Goal: Task Accomplishment & Management: Use online tool/utility

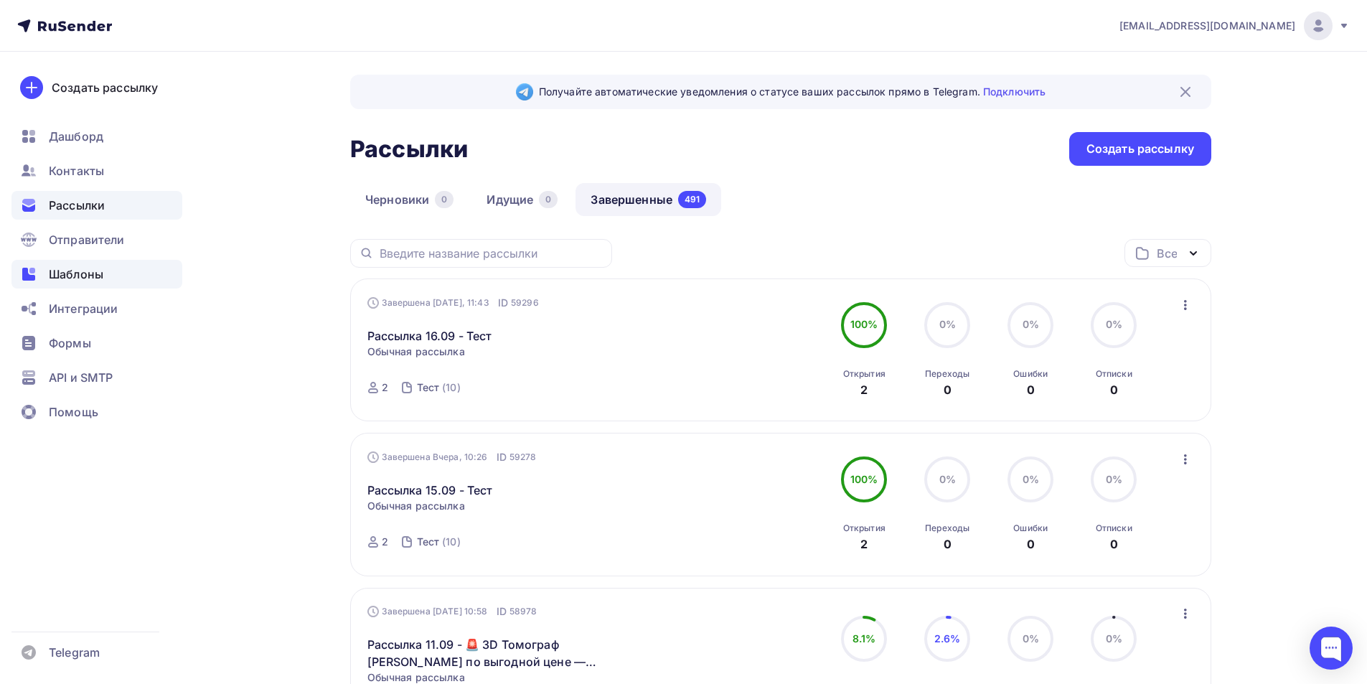
click at [86, 268] on span "Шаблоны" at bounding box center [76, 273] width 55 height 17
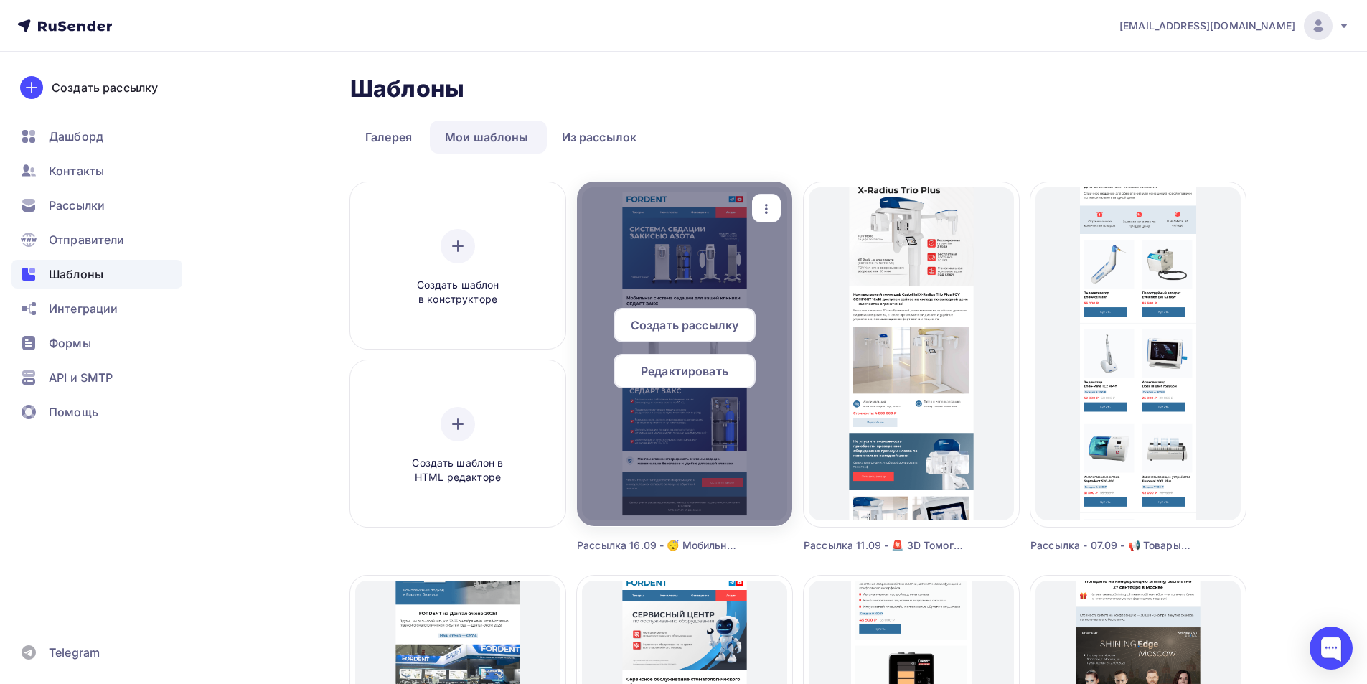
click at [685, 323] on span "Создать рассылку" at bounding box center [685, 324] width 108 height 17
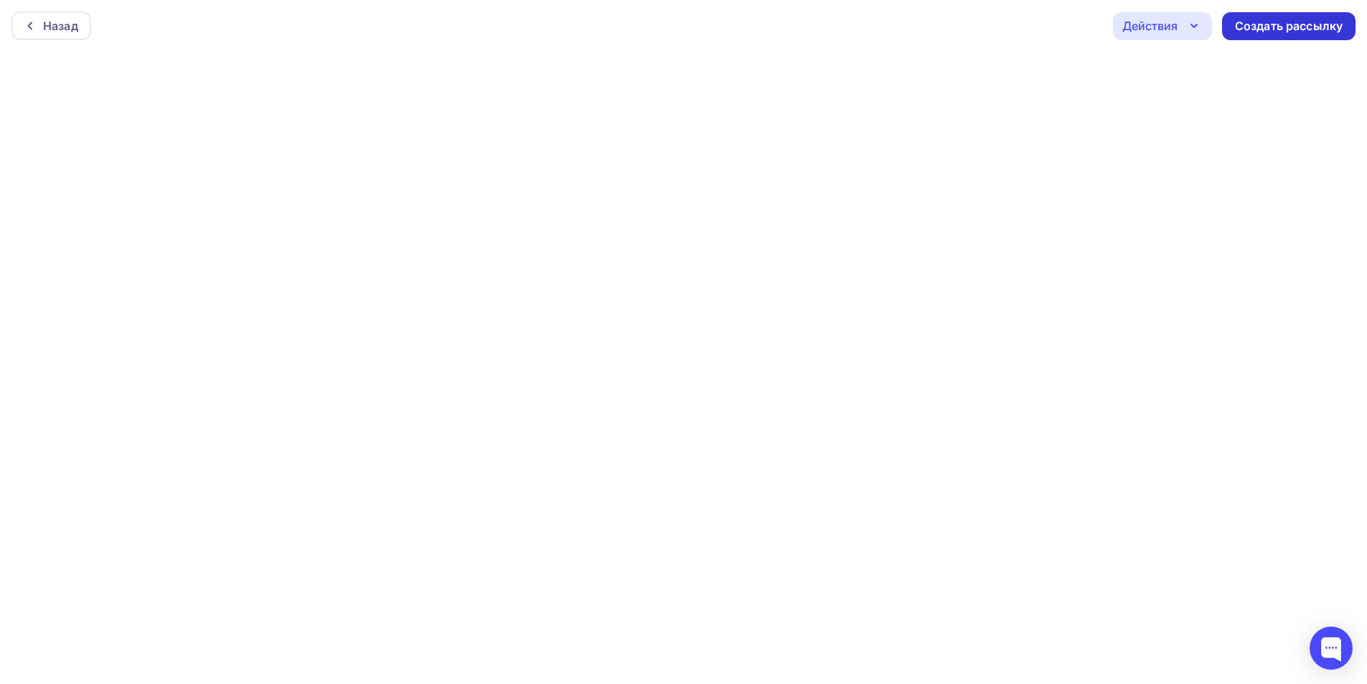
click at [1295, 24] on div "Создать рассылку" at bounding box center [1289, 26] width 108 height 17
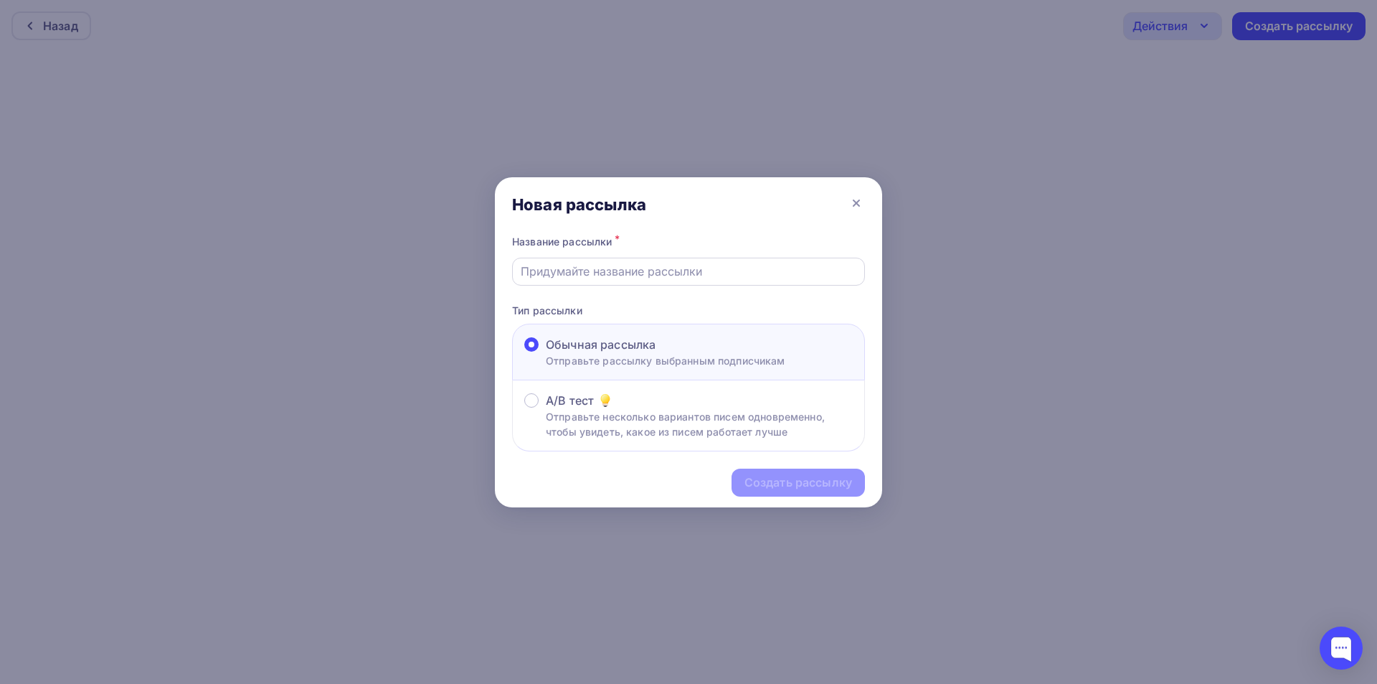
click at [622, 268] on input "text" at bounding box center [689, 271] width 336 height 17
drag, startPoint x: 590, startPoint y: 271, endPoint x: 579, endPoint y: 271, distance: 10.8
click at [579, 271] on input "Рассылка 07.08 - Тест" at bounding box center [689, 271] width 336 height 17
paste input "😴 Мобильная система седации для вашей клиники СЕДАРТ ЗАКС"
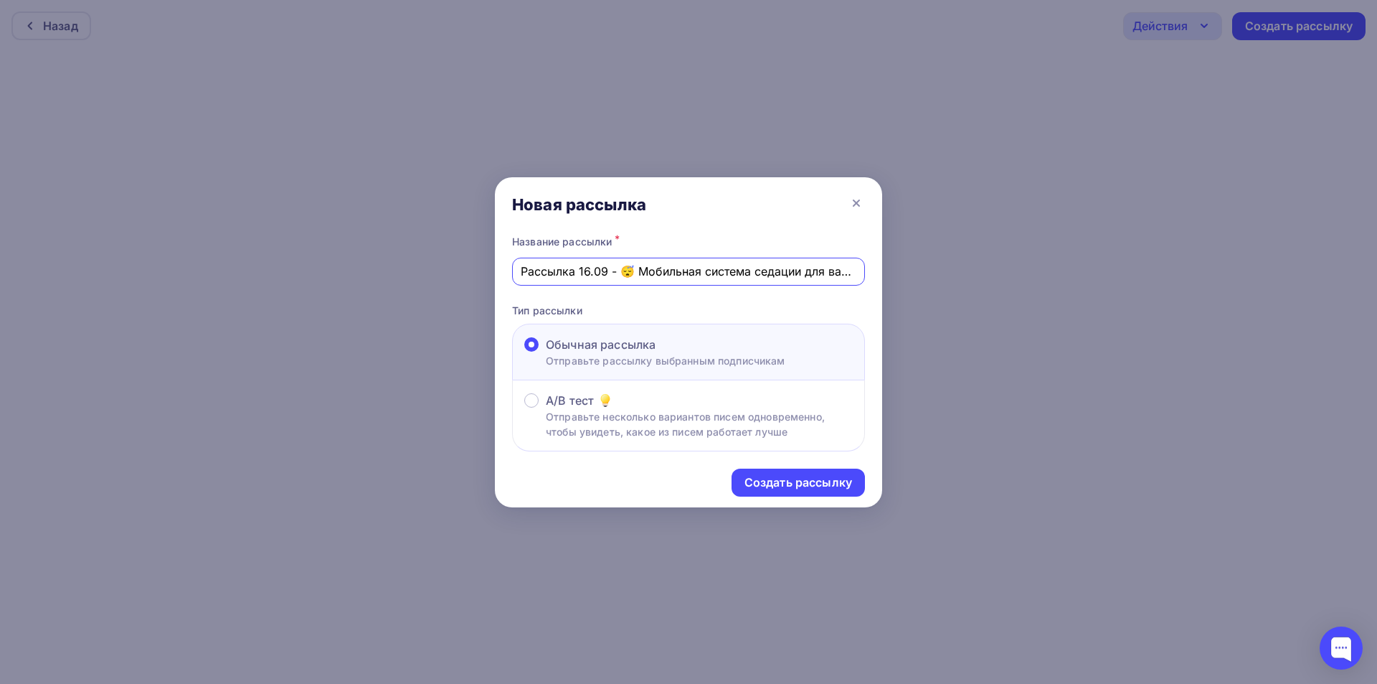
scroll to position [0, 141]
type input "Рассылка 16.09 - 😴 Мобильная система седации для вашей клиники СЕДАРТ ЗАКС"
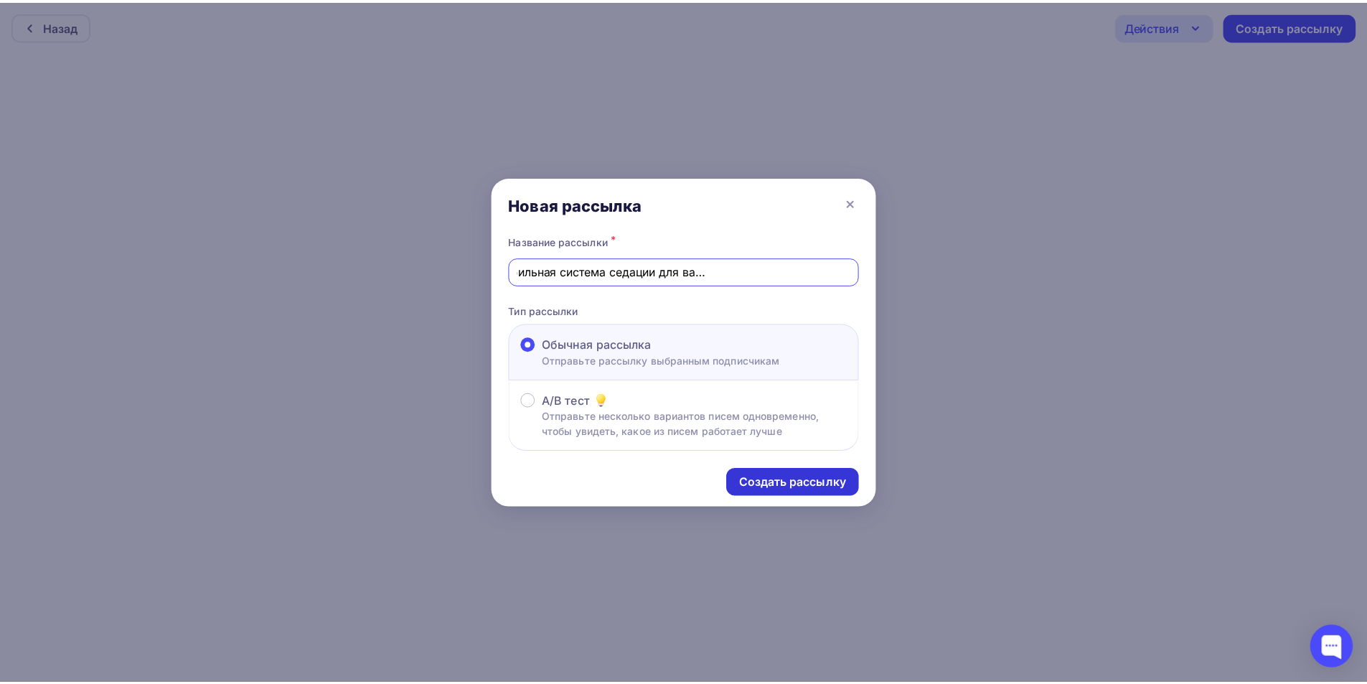
scroll to position [0, 0]
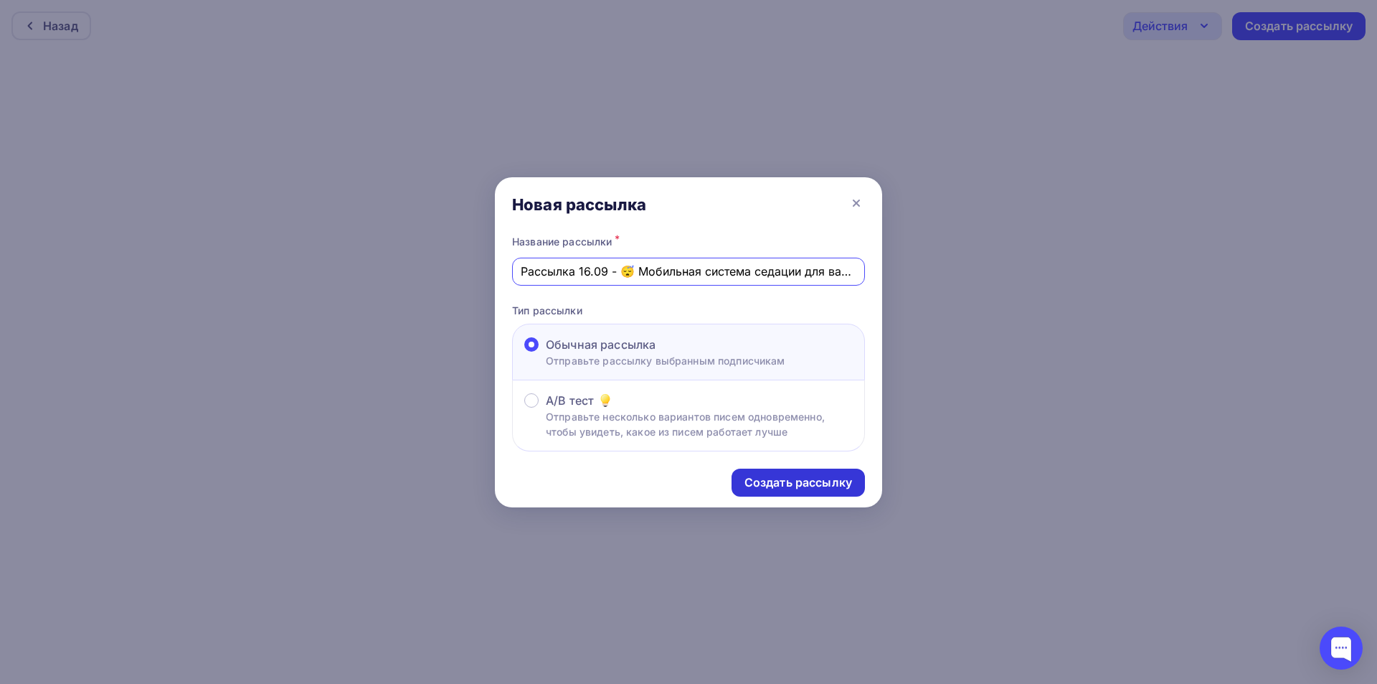
click at [798, 480] on div "Создать рассылку" at bounding box center [799, 482] width 108 height 17
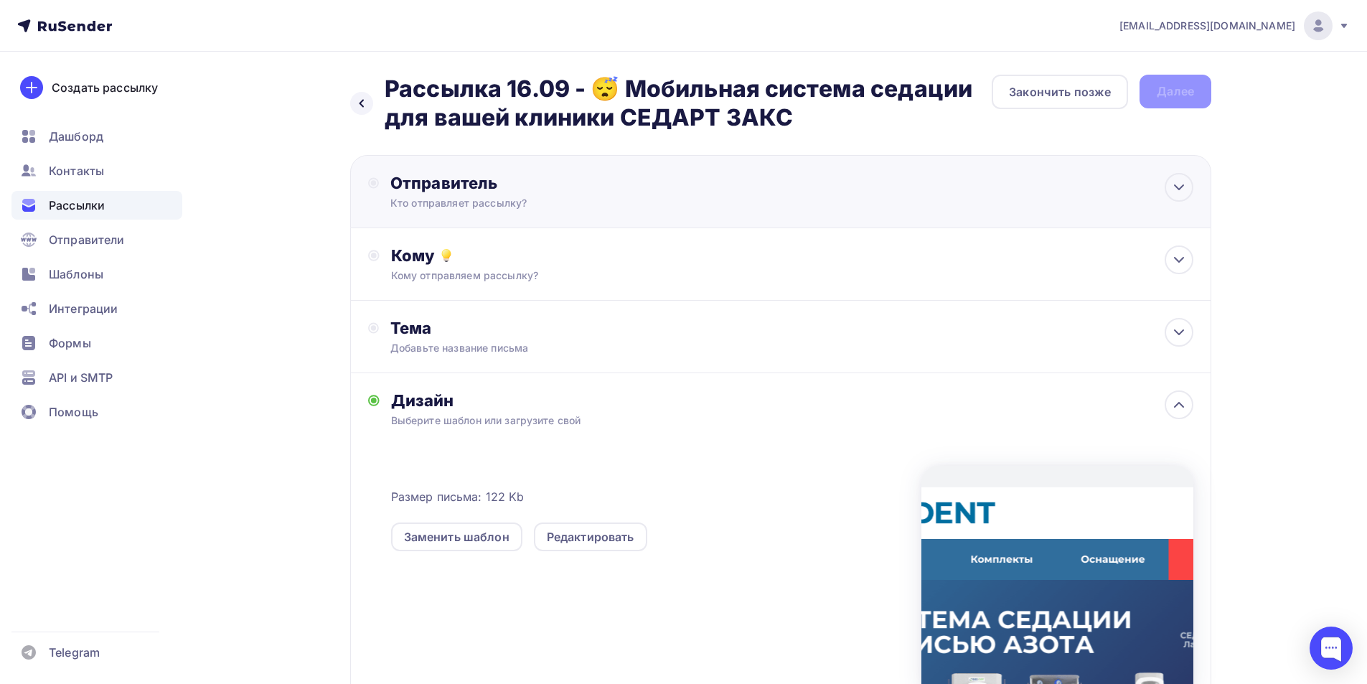
click at [665, 204] on div "Кто отправляет рассылку?" at bounding box center [530, 203] width 280 height 14
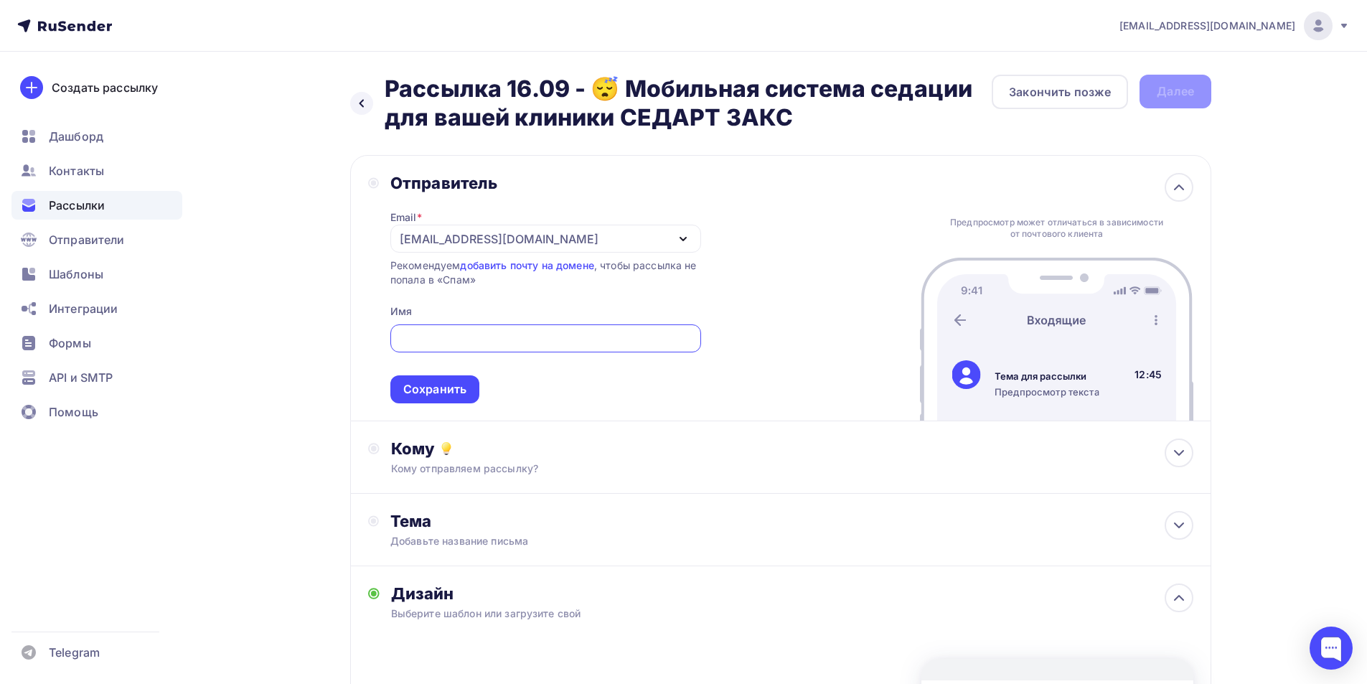
click at [494, 244] on div "[EMAIL_ADDRESS][DOMAIN_NAME]" at bounding box center [545, 239] width 311 height 28
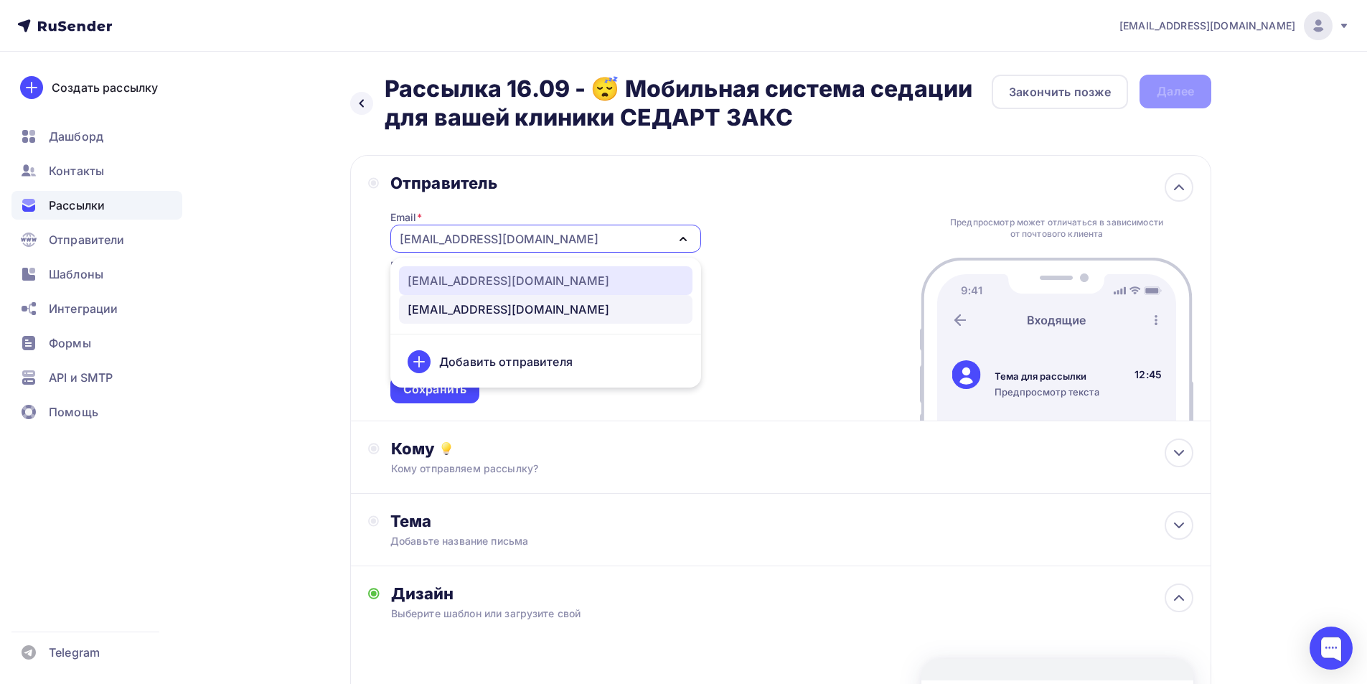
drag, startPoint x: 473, startPoint y: 278, endPoint x: 468, endPoint y: 299, distance: 21.9
click at [474, 278] on div "[EMAIL_ADDRESS][DOMAIN_NAME]" at bounding box center [509, 280] width 202 height 17
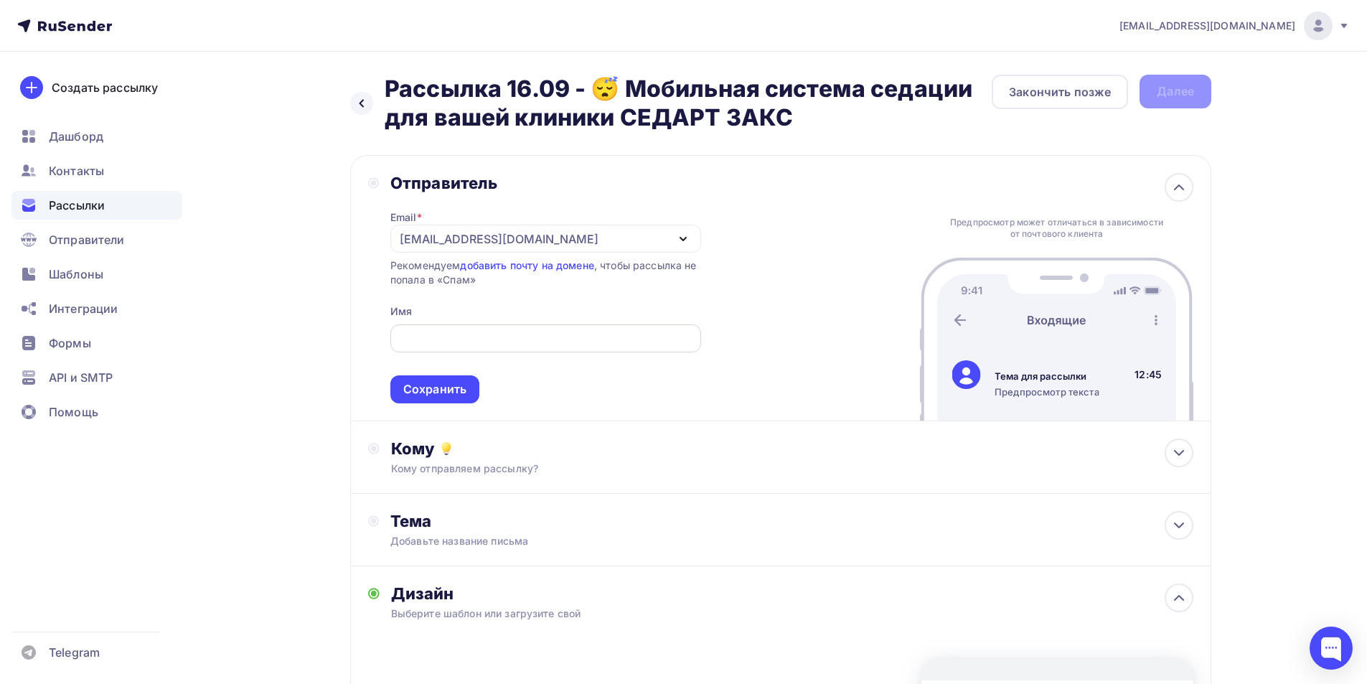
click at [474, 330] on input "text" at bounding box center [545, 338] width 294 height 17
drag, startPoint x: 535, startPoint y: 338, endPoint x: 367, endPoint y: 352, distance: 168.5
click at [366, 348] on div "Отправитель Email * [EMAIL_ADDRESS][DOMAIN_NAME] [EMAIL_ADDRESS][DOMAIN_NAME] […" at bounding box center [780, 288] width 861 height 266
type input "Компания FORDENT"
click at [450, 385] on div "Сохранить" at bounding box center [434, 389] width 63 height 17
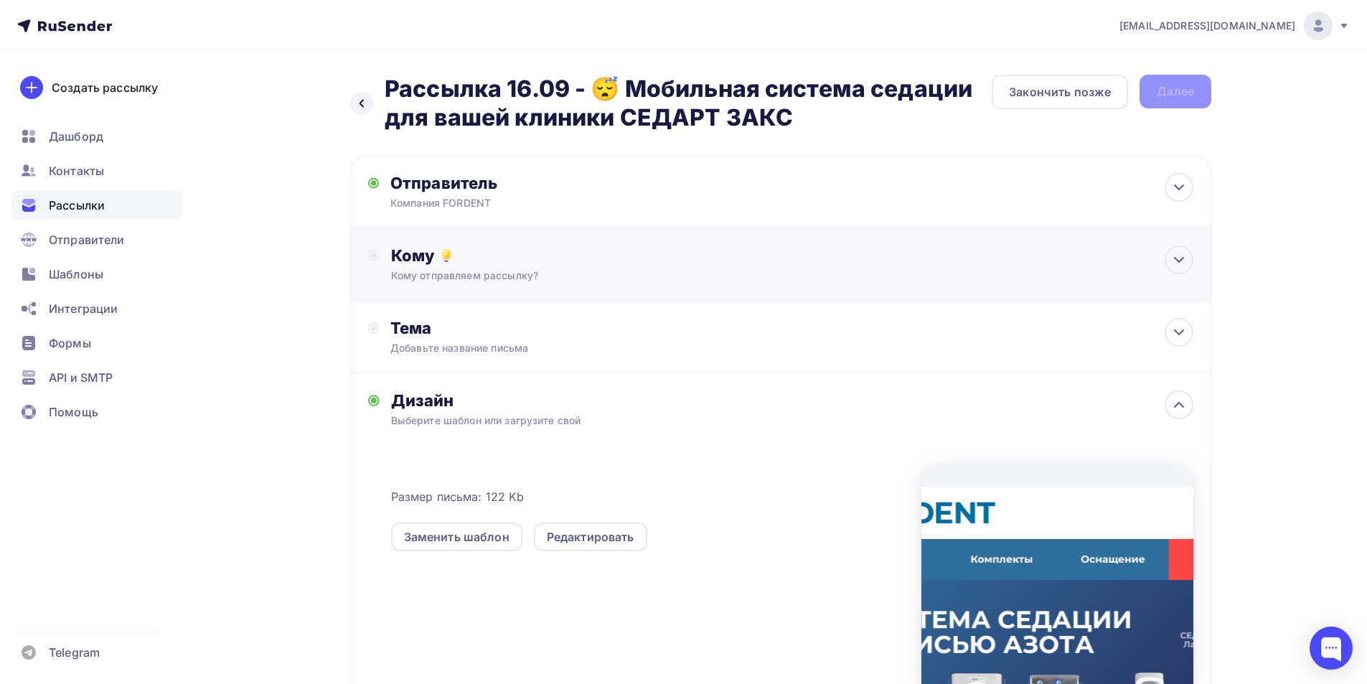
click at [456, 255] on div "Кому" at bounding box center [792, 255] width 802 height 20
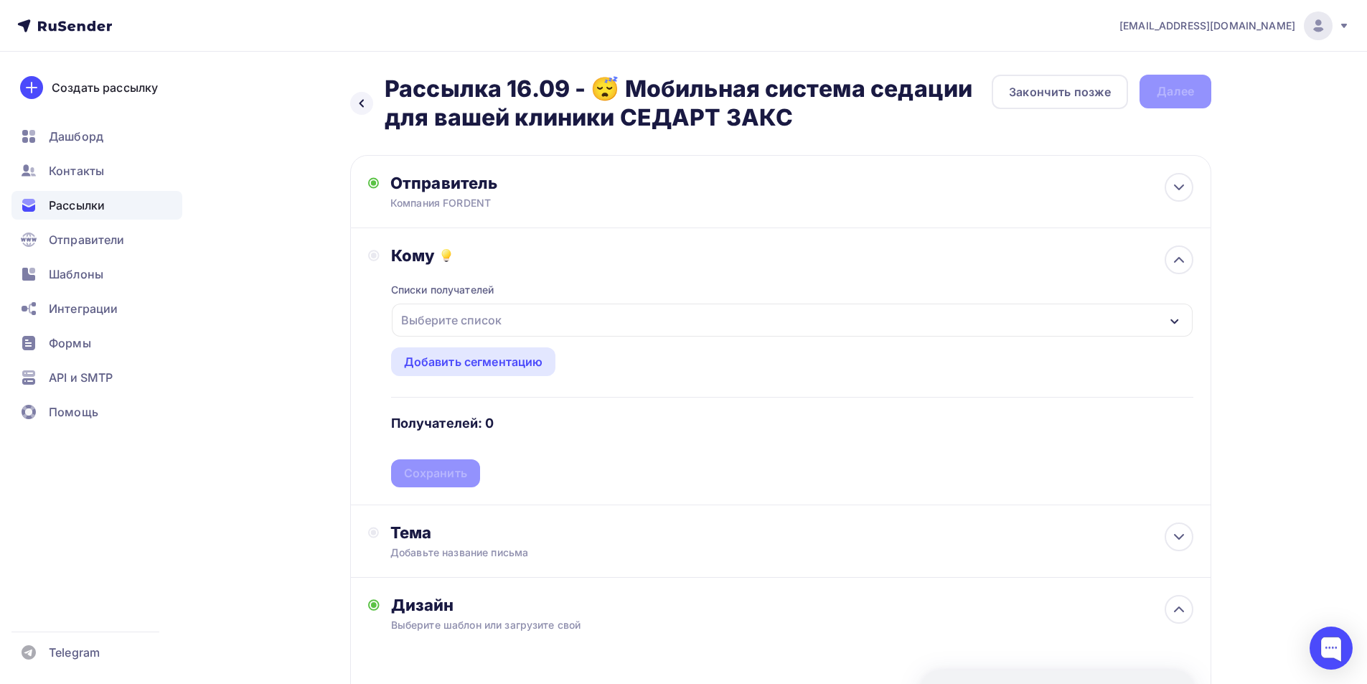
click at [433, 312] on div "Выберите список" at bounding box center [451, 320] width 112 height 26
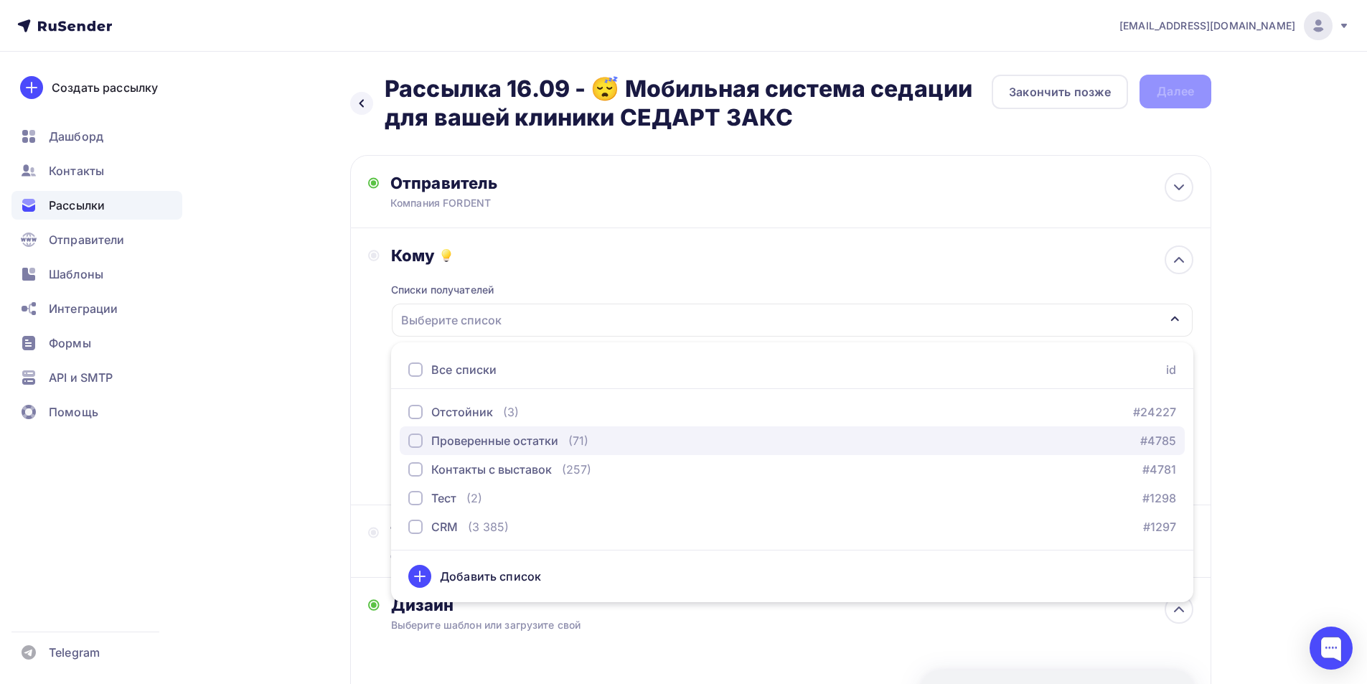
click at [458, 441] on div "Проверенные остатки" at bounding box center [494, 440] width 127 height 17
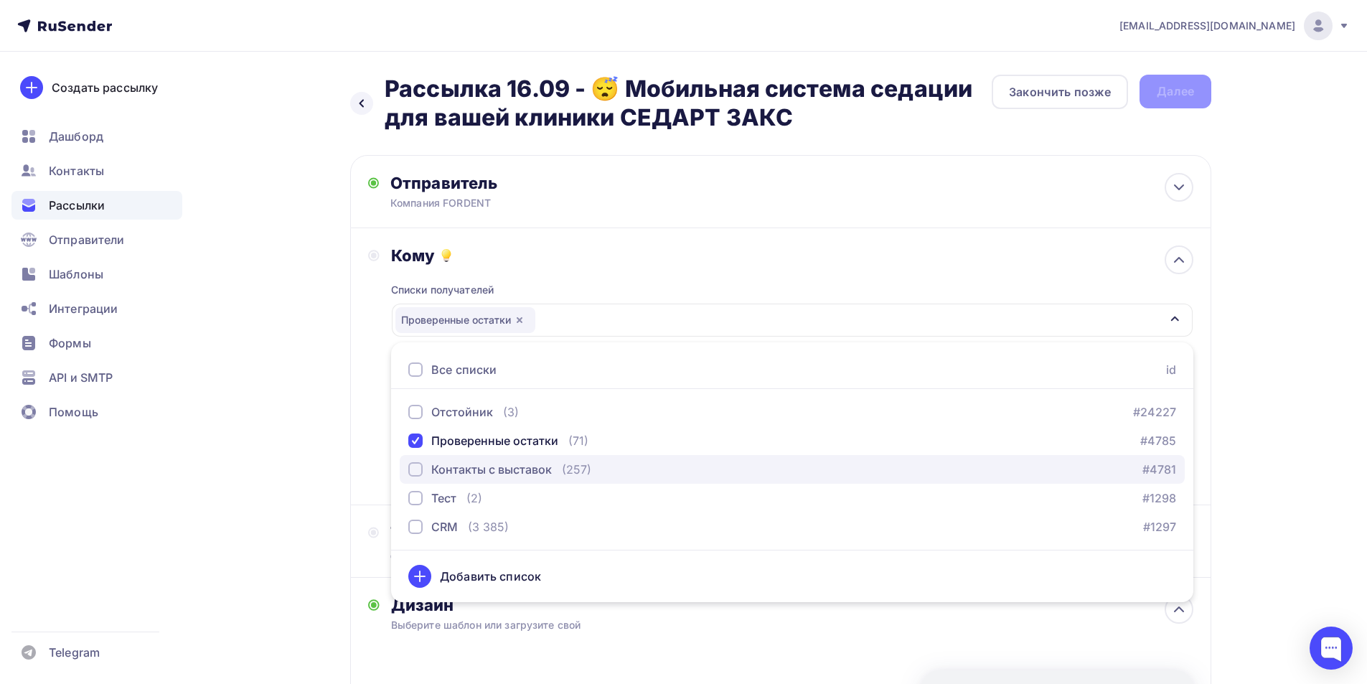
click at [435, 472] on div "Контакты с выставок" at bounding box center [491, 469] width 121 height 17
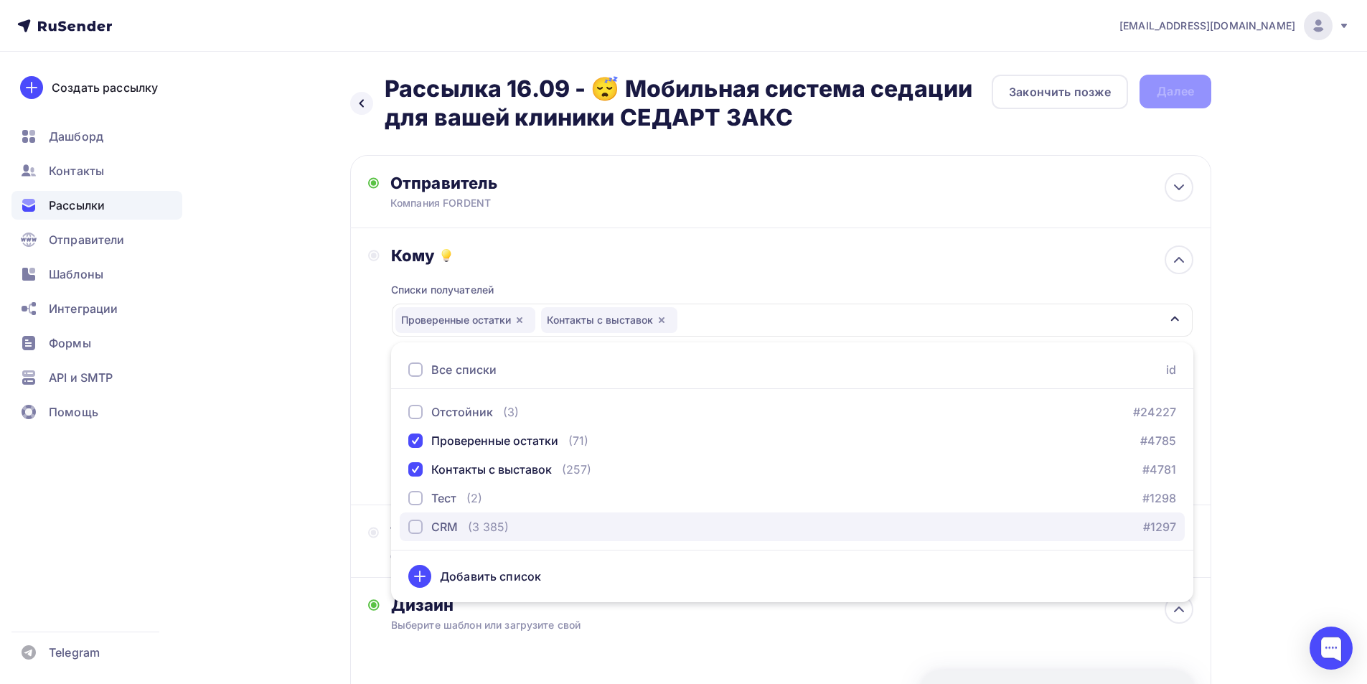
click at [425, 527] on div "CRM" at bounding box center [433, 526] width 50 height 17
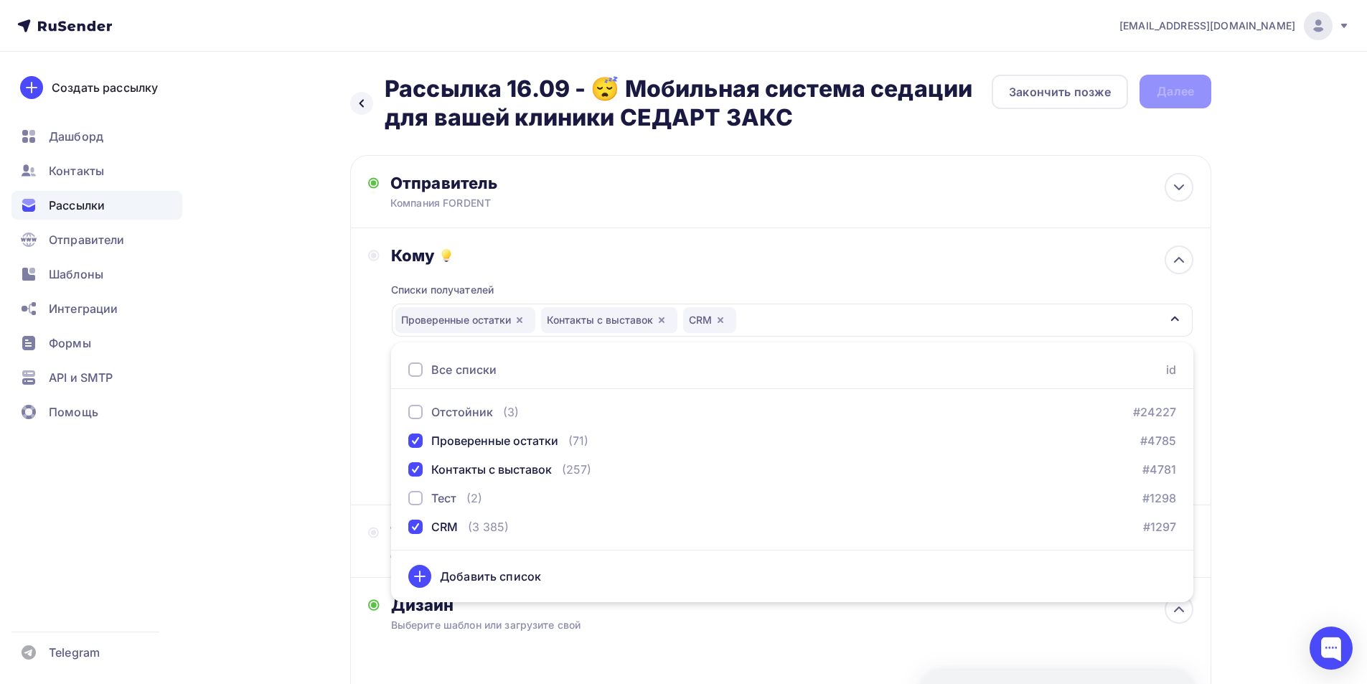
click at [278, 507] on div "Назад Рассылка 16.09 - 😴 Мобильная система седации для вашей клиники СЕДАРТ ЗАК…" at bounding box center [683, 556] width 1176 height 1008
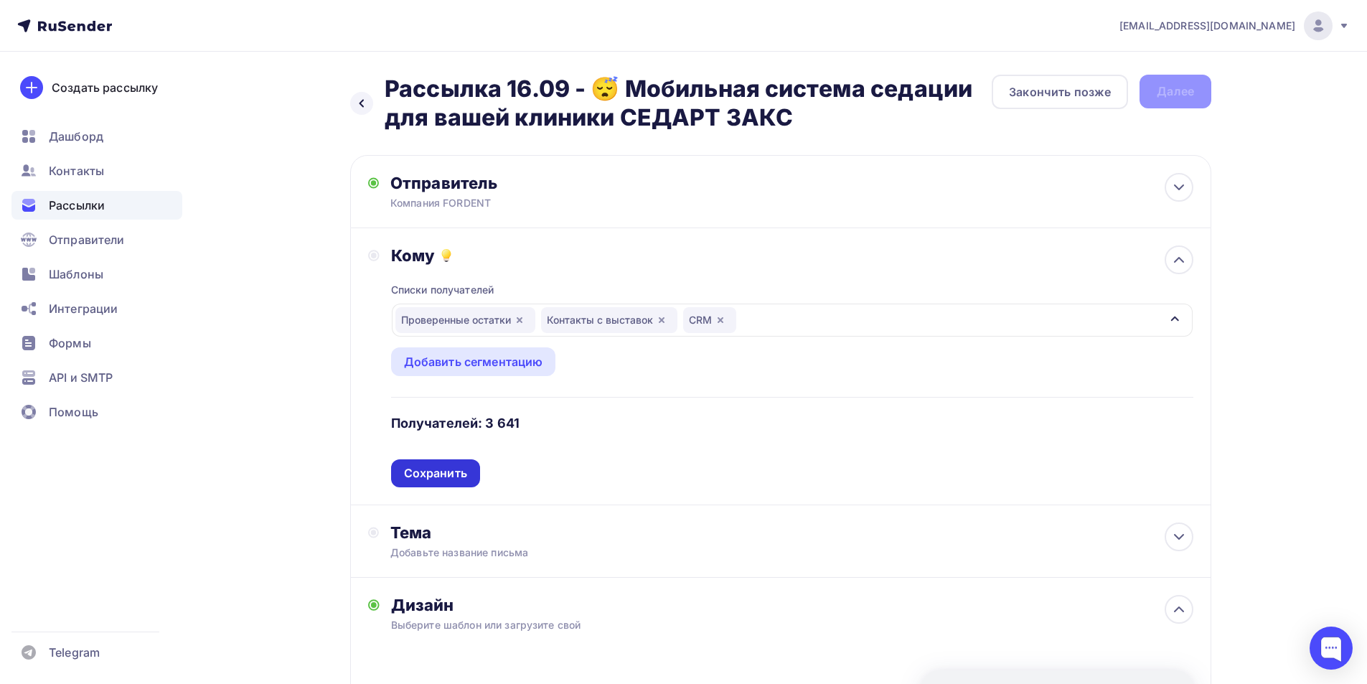
click at [413, 471] on div "Сохранить" at bounding box center [435, 473] width 63 height 17
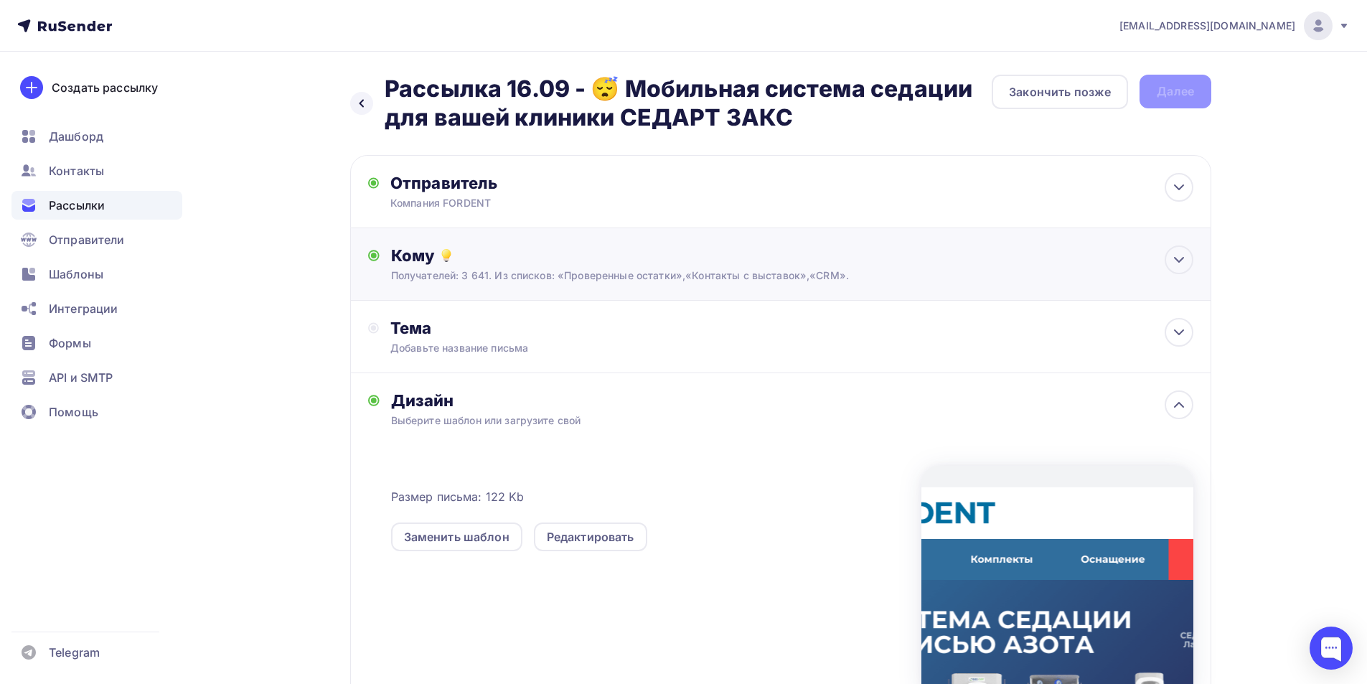
drag, startPoint x: 471, startPoint y: 341, endPoint x: 516, endPoint y: 275, distance: 80.6
click at [473, 341] on div "Добавьте название письма" at bounding box center [517, 348] width 255 height 14
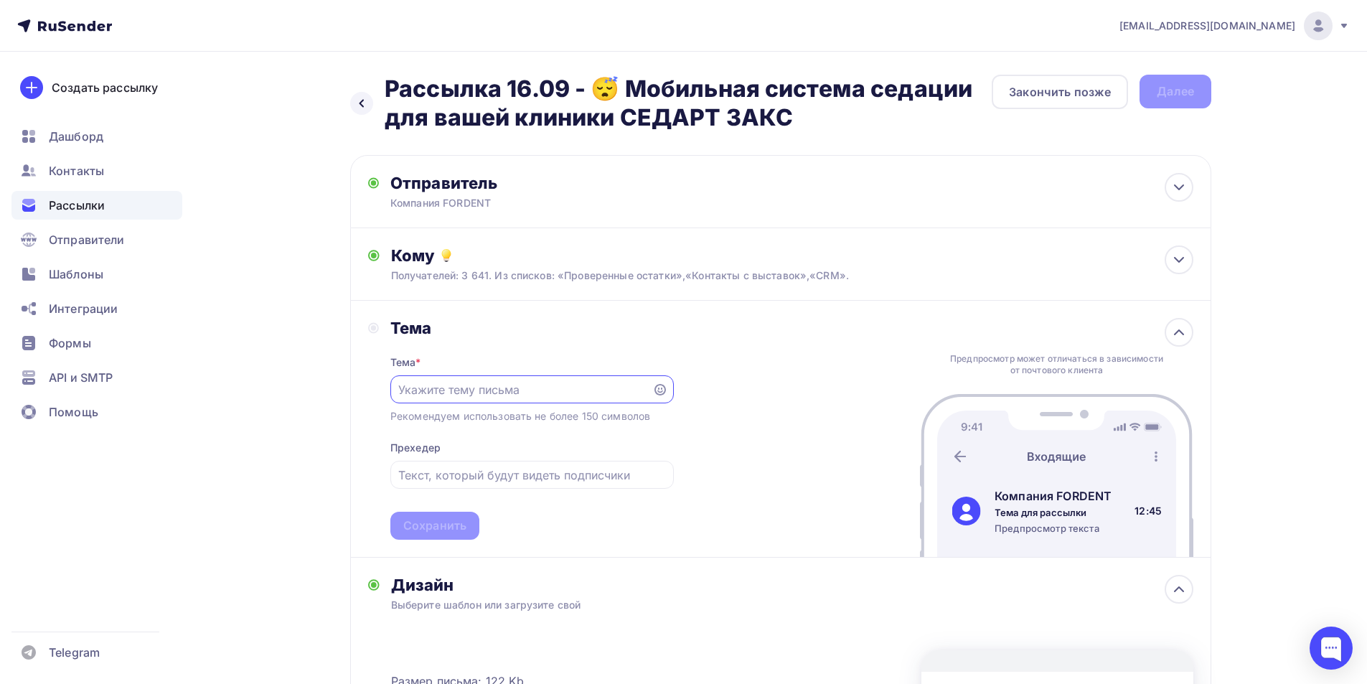
paste input "😴 Мобильная система седации для вашей клиники"
type input "😴 Мобильная система седации для вашей клиники"
click at [433, 486] on div at bounding box center [531, 475] width 283 height 28
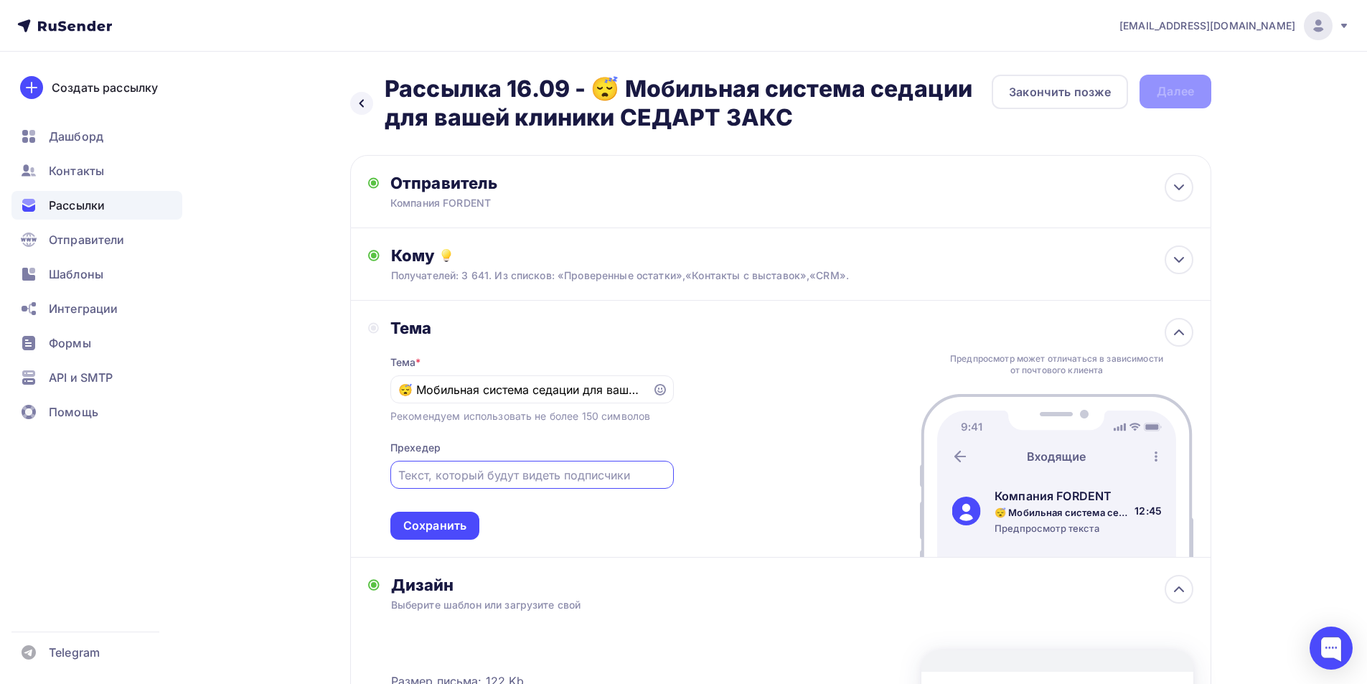
click at [443, 481] on input "text" at bounding box center [531, 474] width 267 height 17
paste input "СЕДАРТ ЗАКС"
type input "СЕДАРТ ЗАКС"
click at [431, 514] on div "Сохранить" at bounding box center [434, 526] width 89 height 28
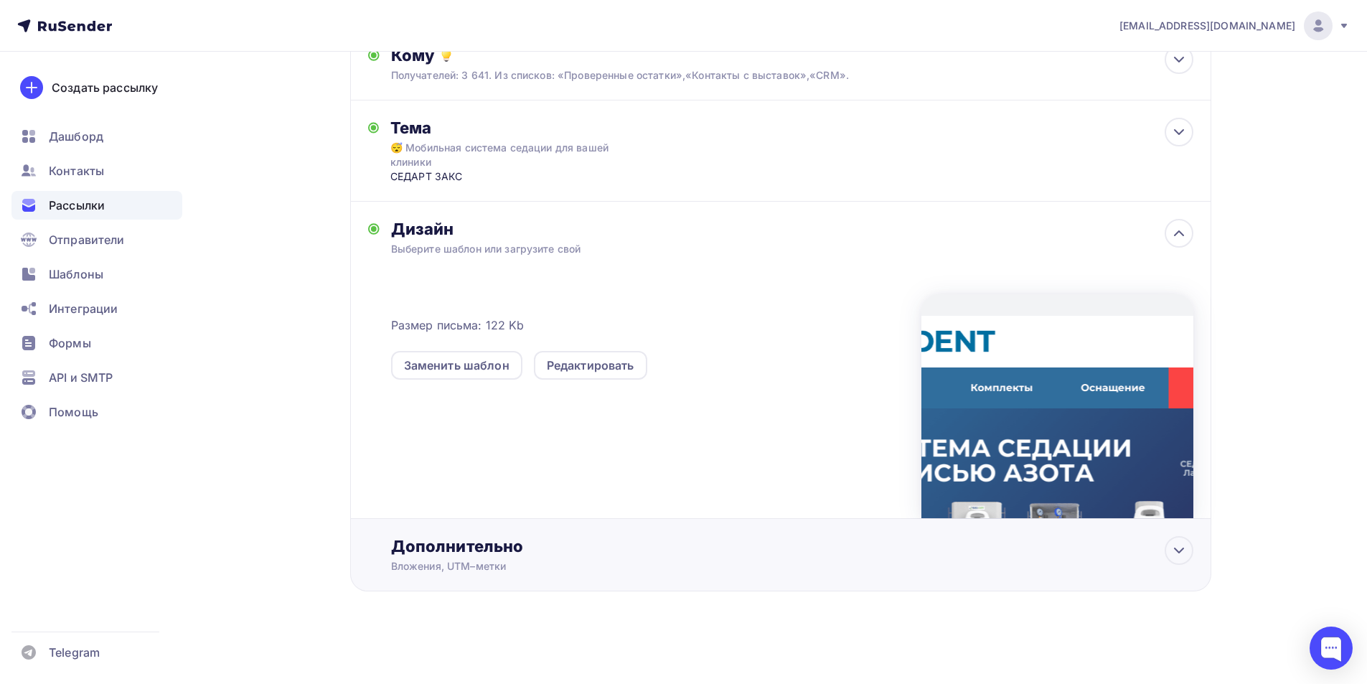
click at [431, 565] on div "Вложения, UTM–метки" at bounding box center [752, 566] width 722 height 14
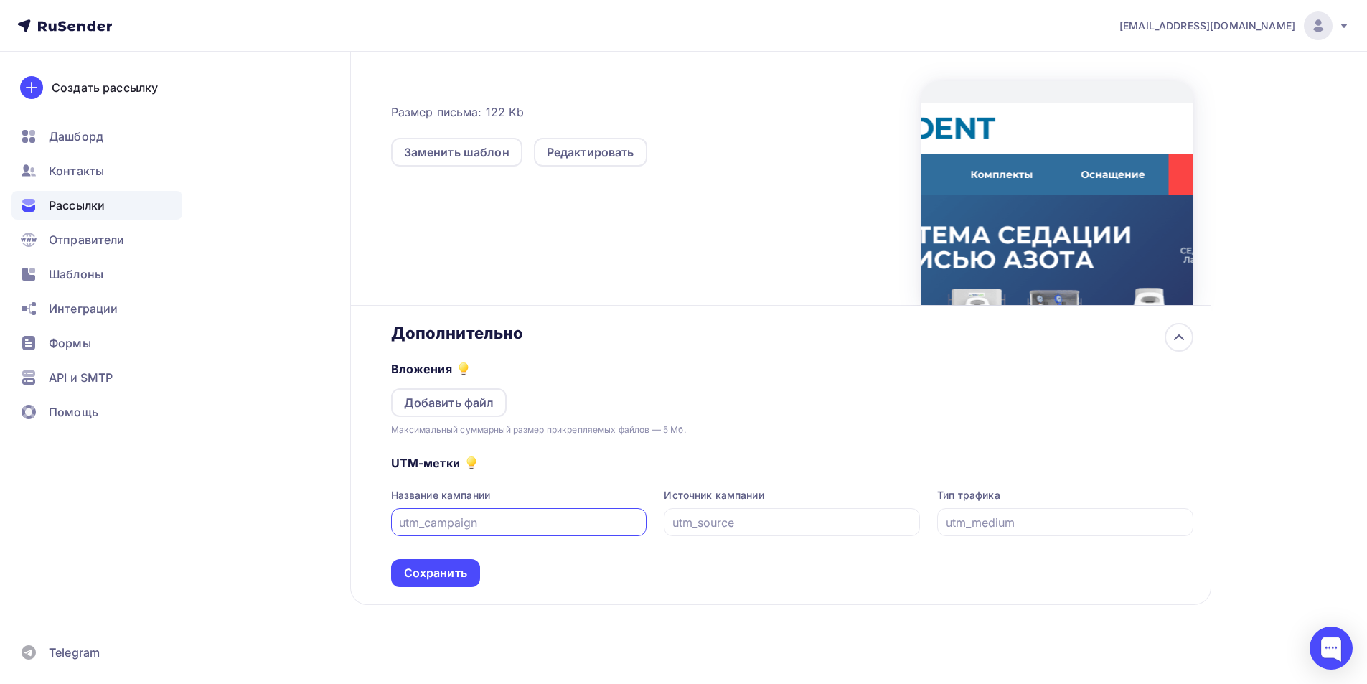
scroll to position [414, 0]
type input "16092025"
click at [725, 519] on input "text" at bounding box center [792, 521] width 240 height 17
type input "email"
click at [986, 524] on input "text" at bounding box center [1066, 521] width 240 height 17
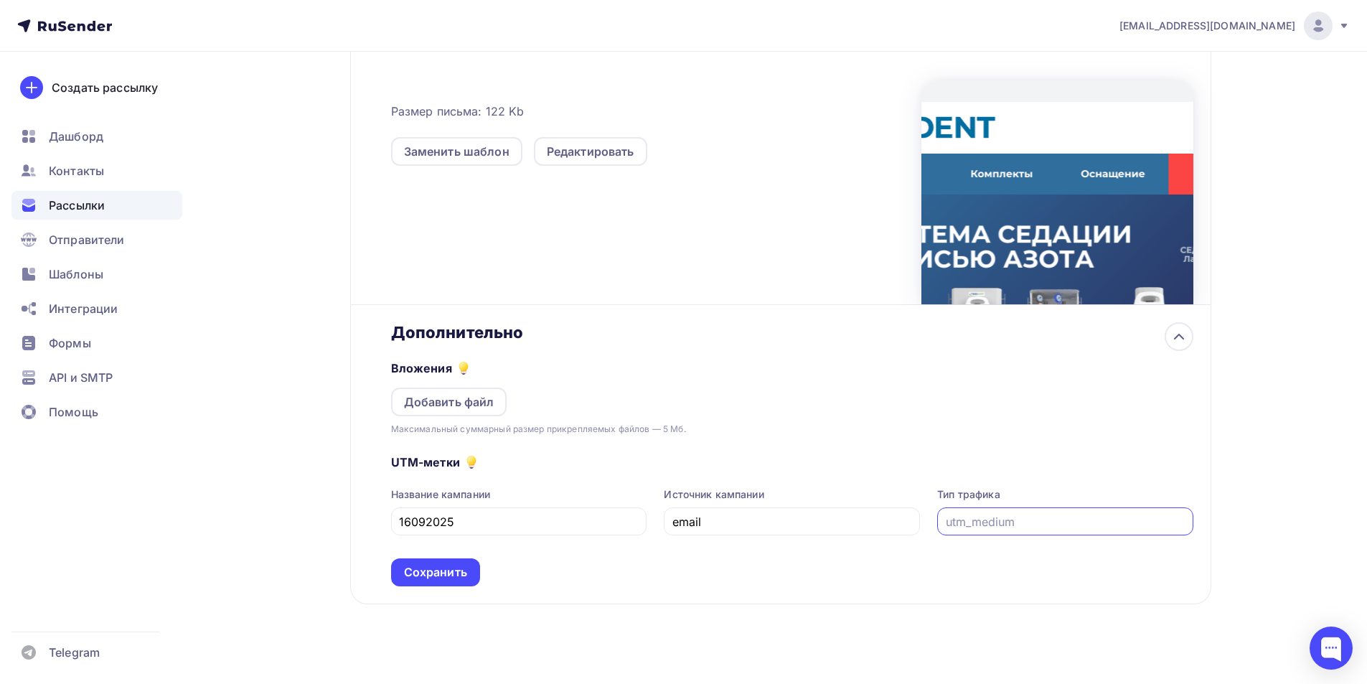
paste input "система седации"
click at [953, 528] on input "система седации" at bounding box center [1066, 521] width 240 height 17
click at [1085, 524] on input "Система седации" at bounding box center [1066, 521] width 240 height 17
paste input "СЕДАРТ ЗАКС"
type input "Система седации СЕДАРТ ЗАКС"
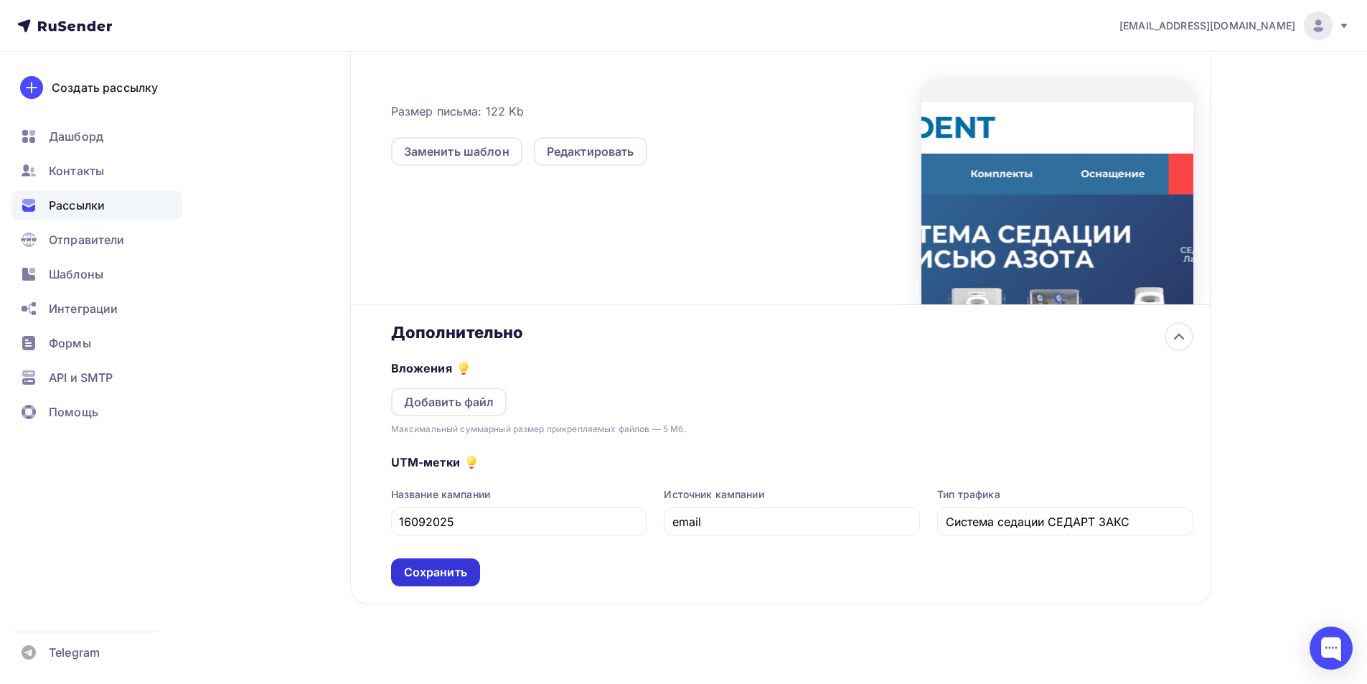
click at [446, 570] on div "Сохранить" at bounding box center [435, 572] width 63 height 17
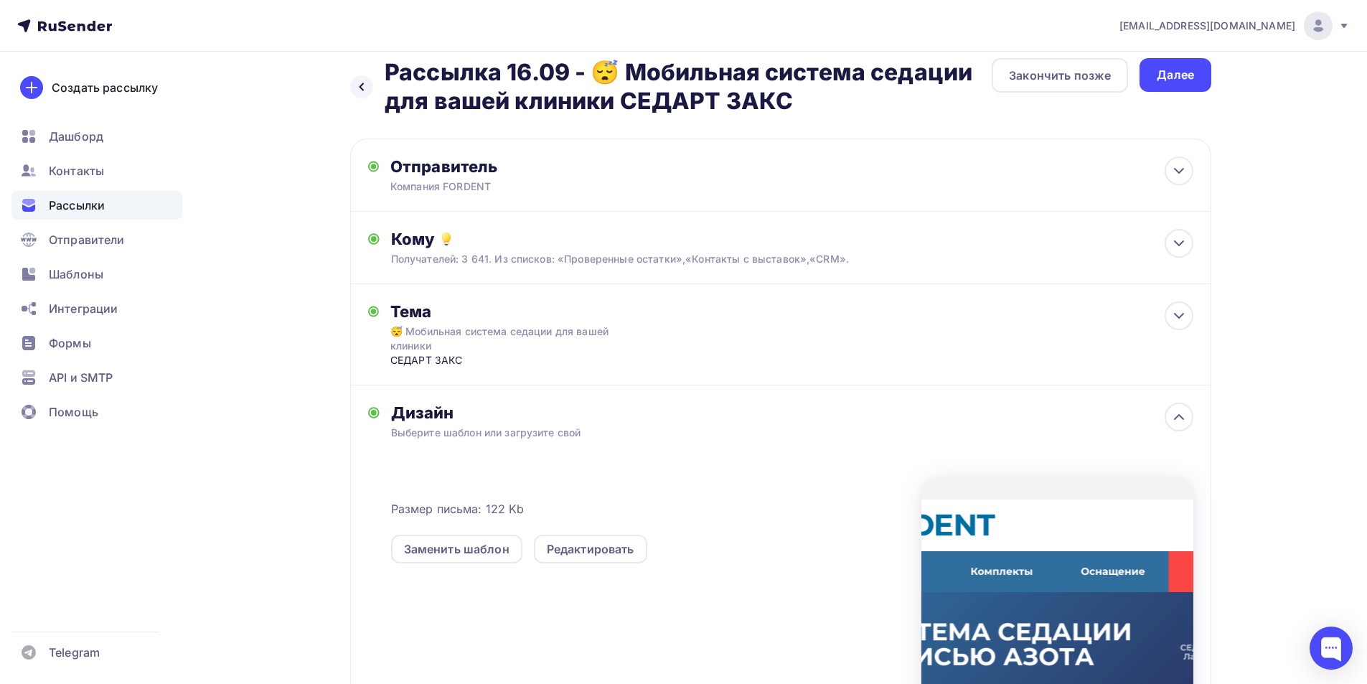
scroll to position [0, 0]
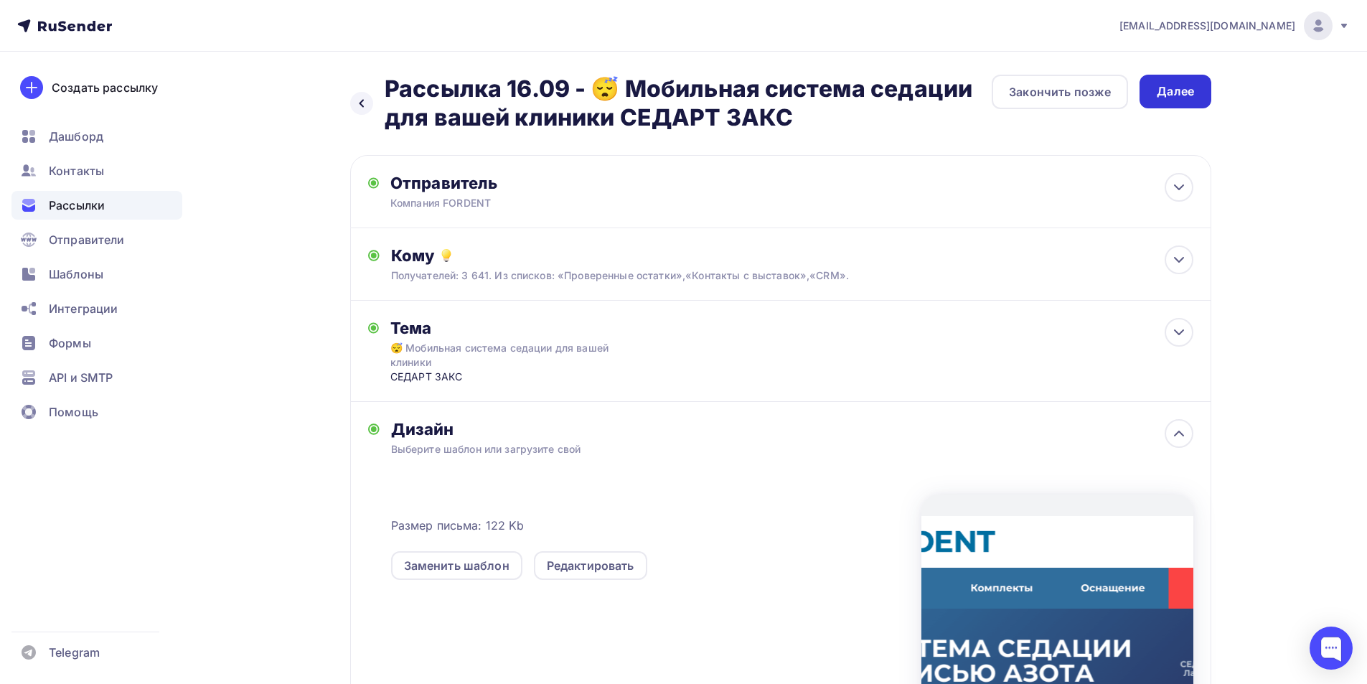
click at [1177, 91] on div "Далее" at bounding box center [1174, 91] width 37 height 17
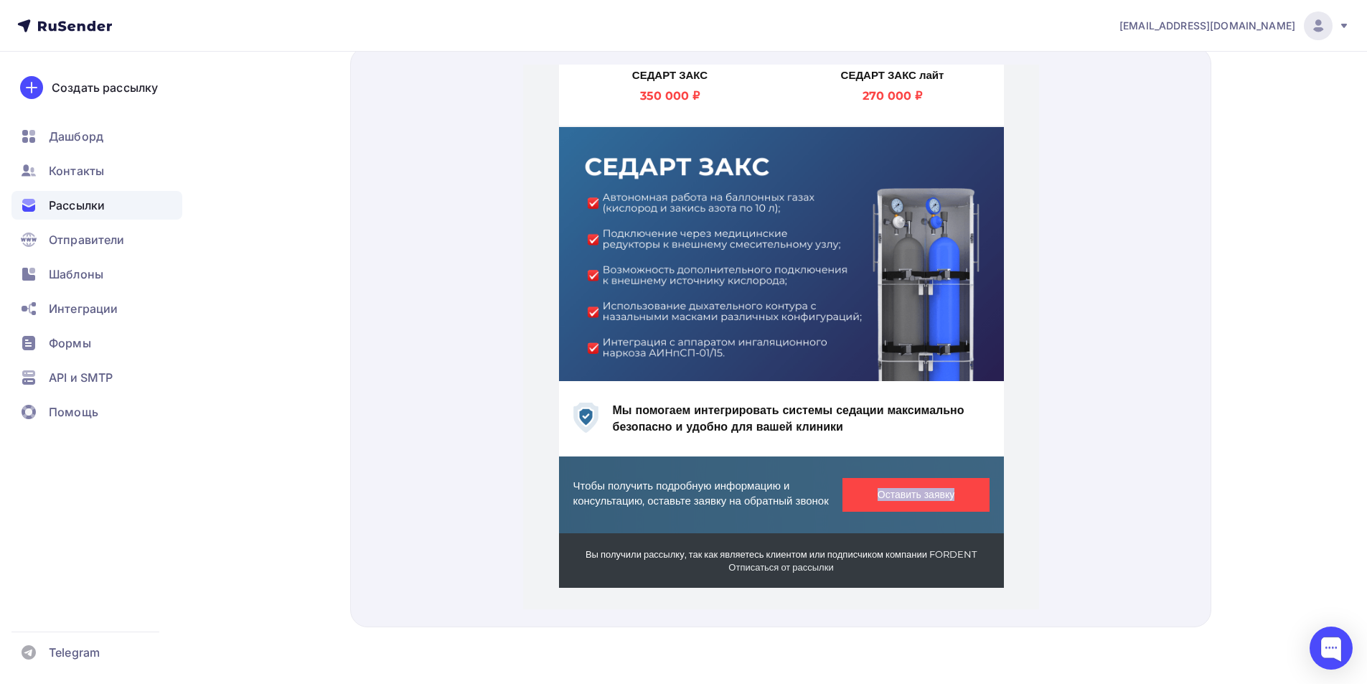
scroll to position [684, 0]
click at [1103, 474] on div at bounding box center [780, 336] width 861 height 580
click at [1136, 477] on div at bounding box center [780, 336] width 861 height 580
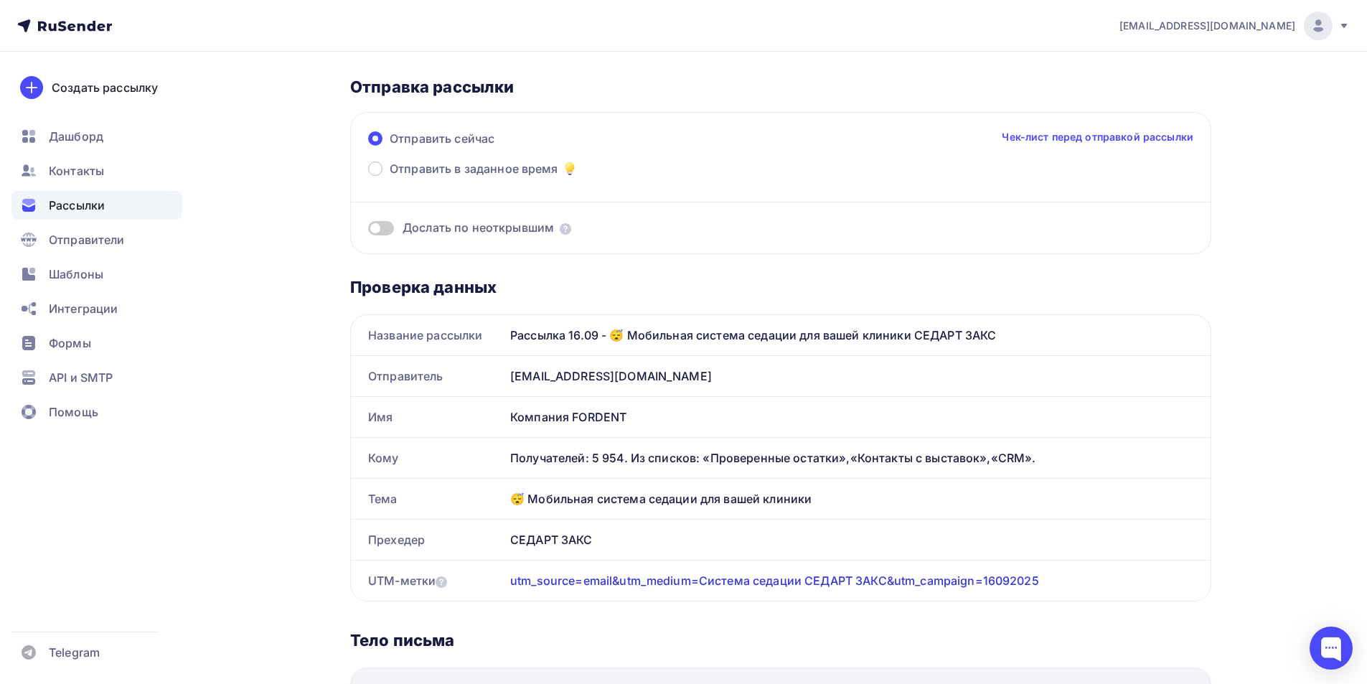
scroll to position [0, 0]
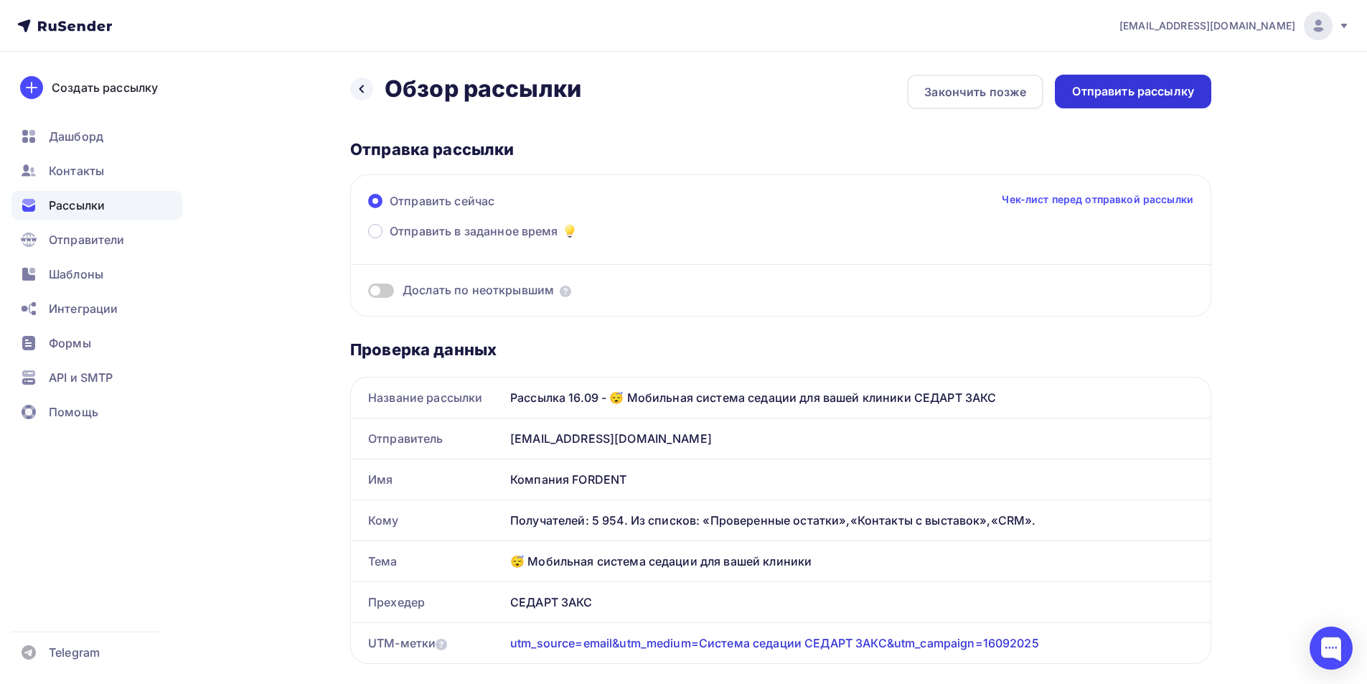
click at [1163, 88] on div "Отправить рассылку" at bounding box center [1133, 91] width 122 height 17
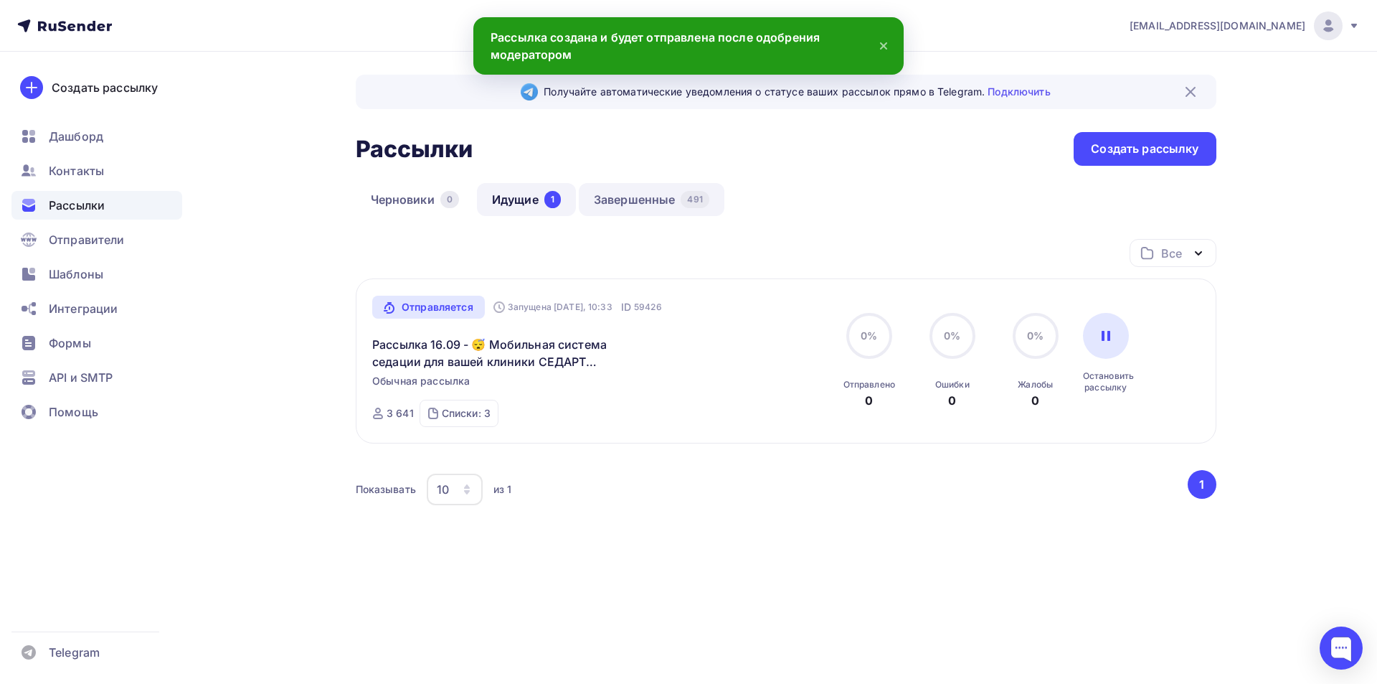
click at [633, 191] on link "Завершенные 491" at bounding box center [652, 199] width 146 height 33
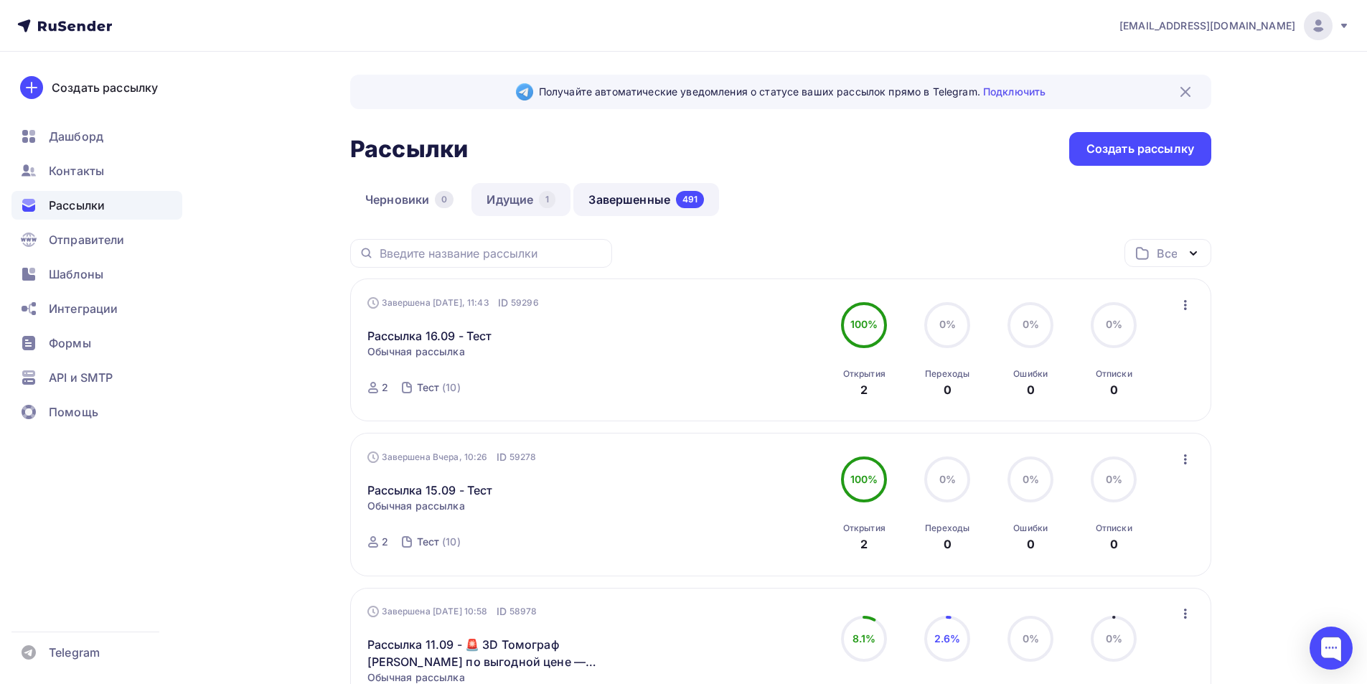
click at [509, 202] on link "Идущие 1" at bounding box center [520, 199] width 99 height 33
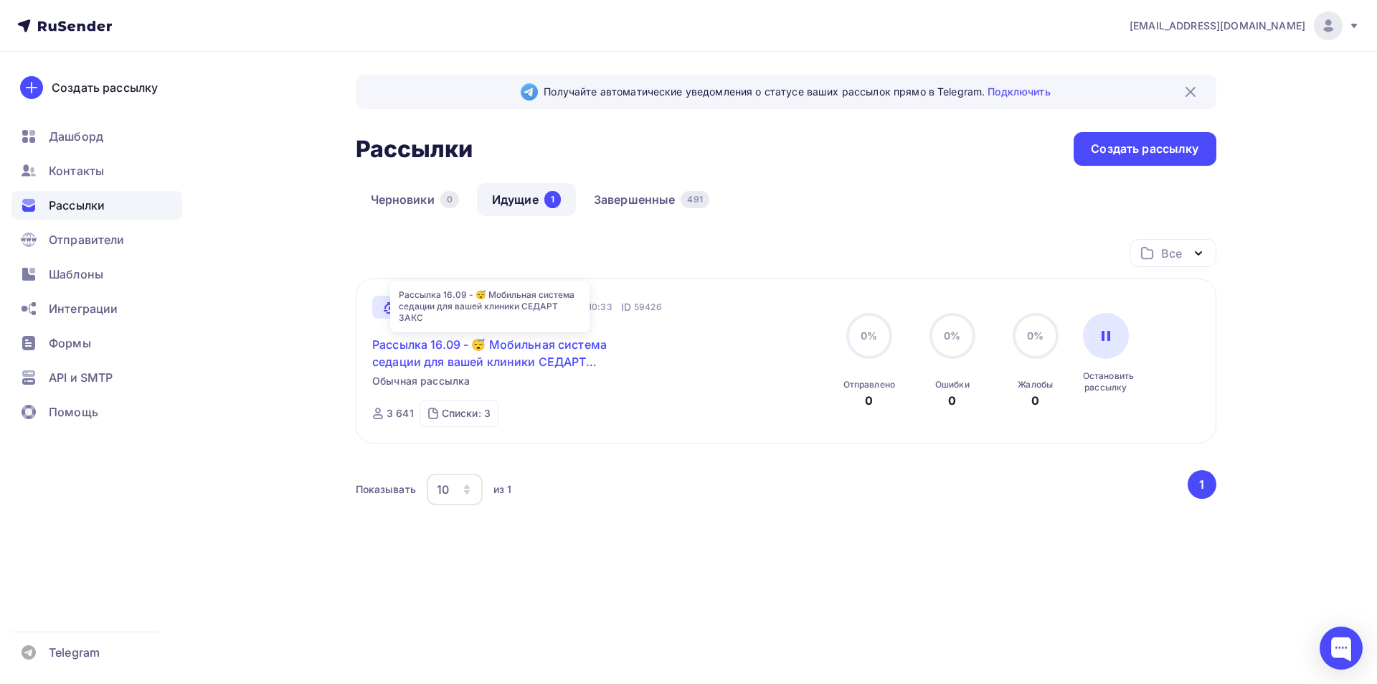
click at [509, 349] on link "Рассылка 16.09 - 😴 Мобильная система седации для вашей клиники СЕДАРТ ЗАКС" at bounding box center [495, 353] width 246 height 34
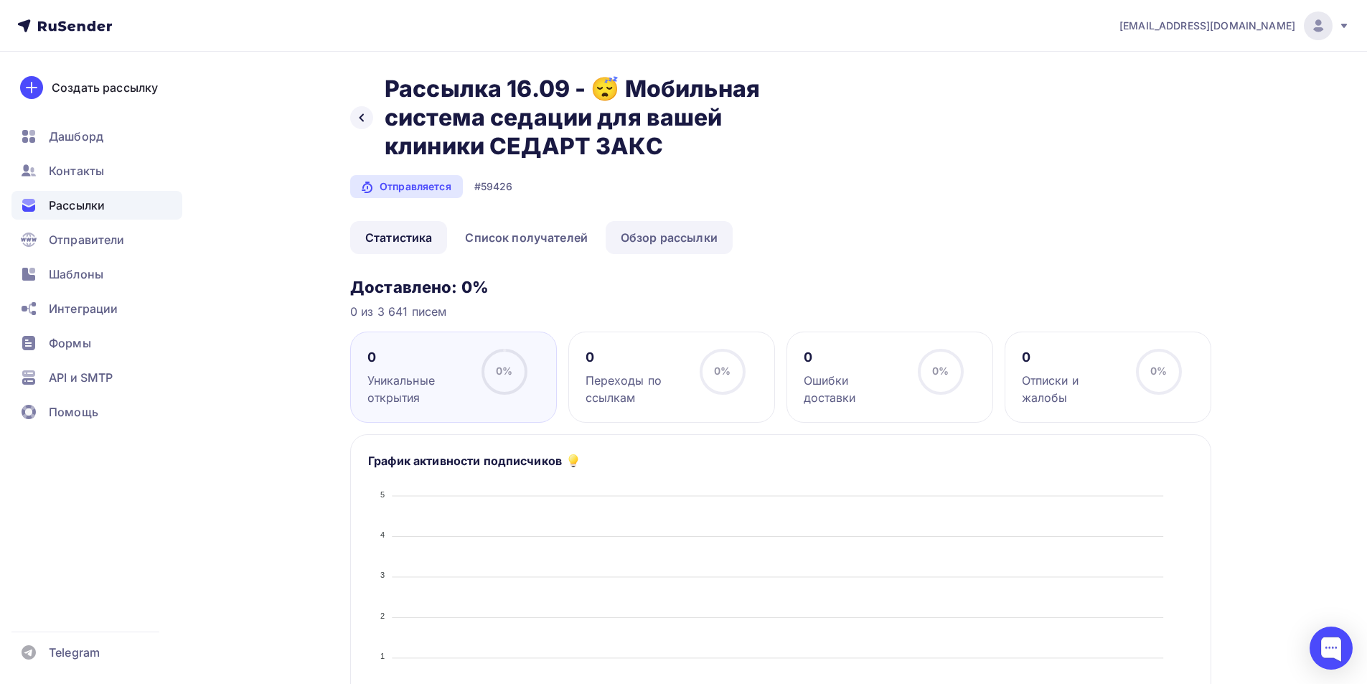
click at [684, 240] on link "Обзор рассылки" at bounding box center [669, 237] width 127 height 33
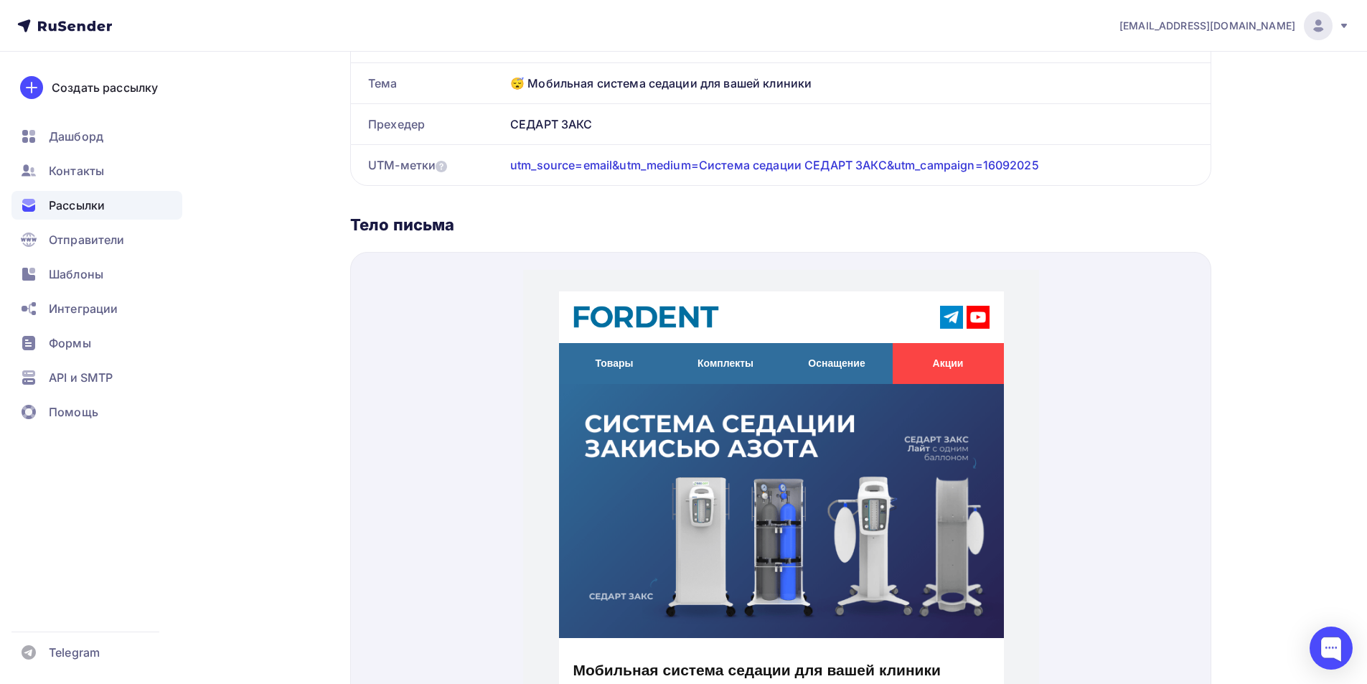
scroll to position [287, 0]
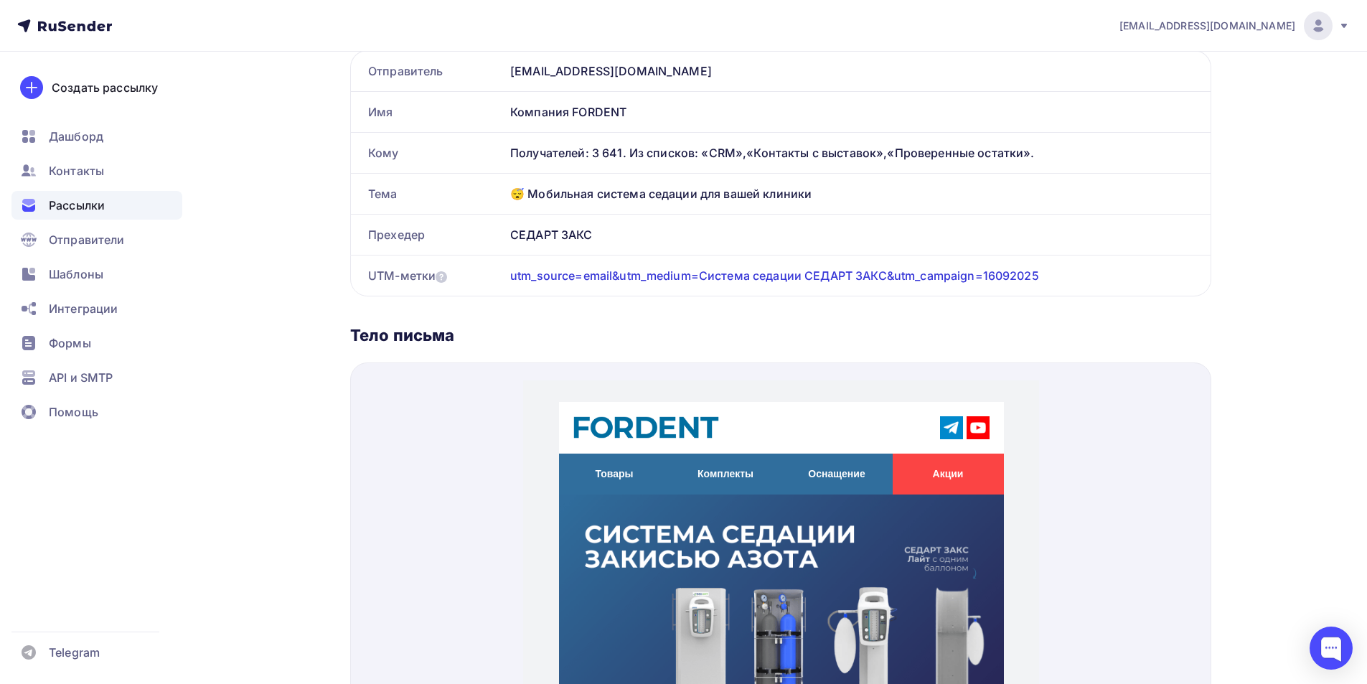
click at [106, 199] on div "Рассылки" at bounding box center [96, 205] width 171 height 29
